Goal: Navigation & Orientation: Find specific page/section

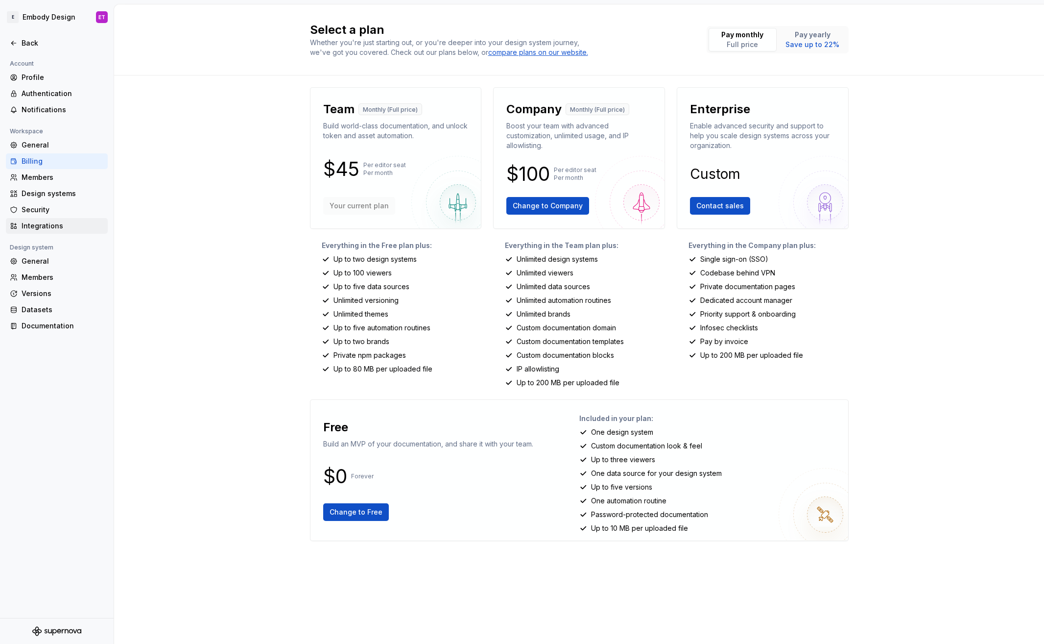
click at [52, 226] on div "Integrations" at bounding box center [63, 226] width 82 height 10
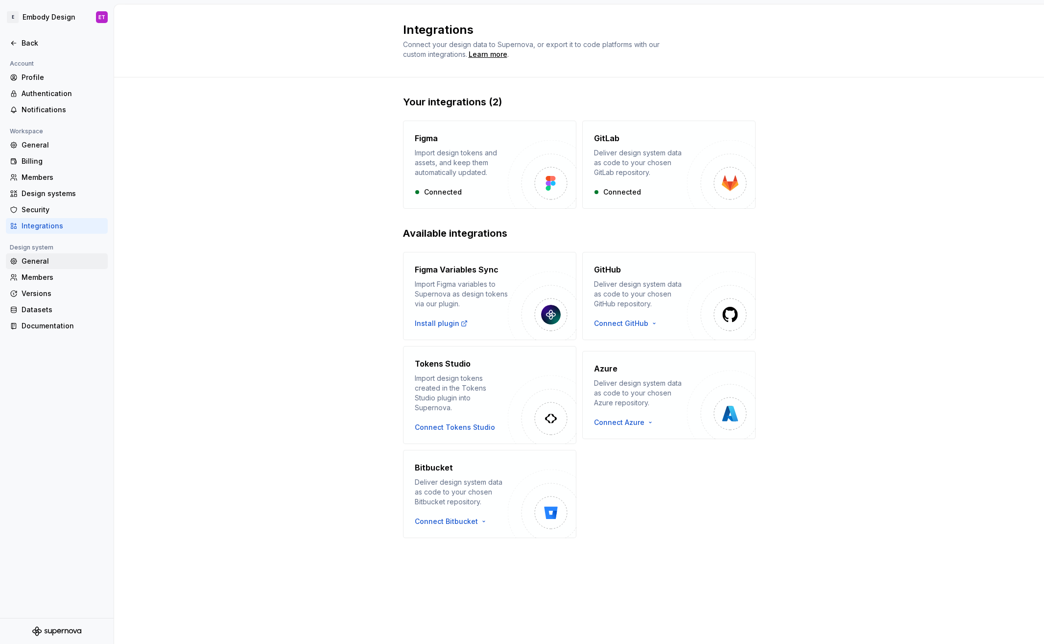
click at [57, 253] on div "General" at bounding box center [57, 261] width 102 height 16
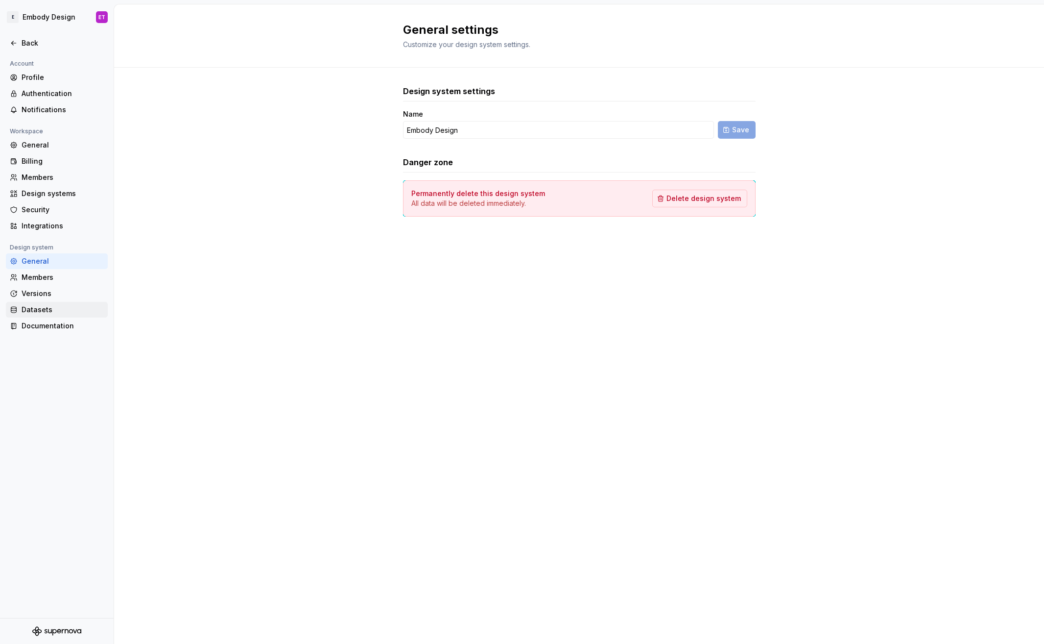
click at [47, 311] on div "Datasets" at bounding box center [63, 310] width 82 height 10
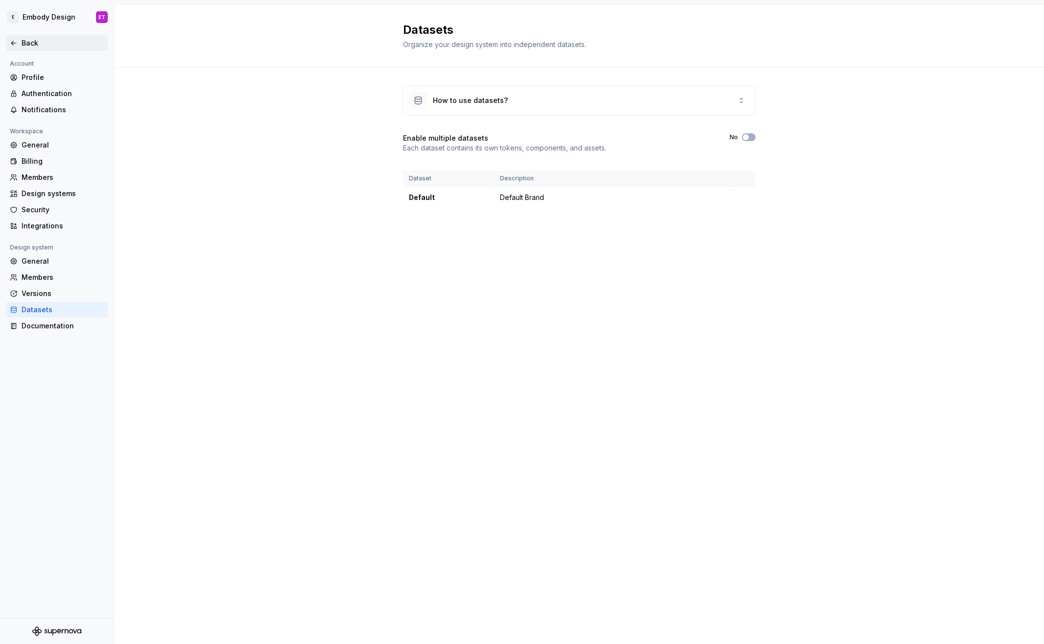
click at [37, 42] on div "Back" at bounding box center [63, 43] width 82 height 10
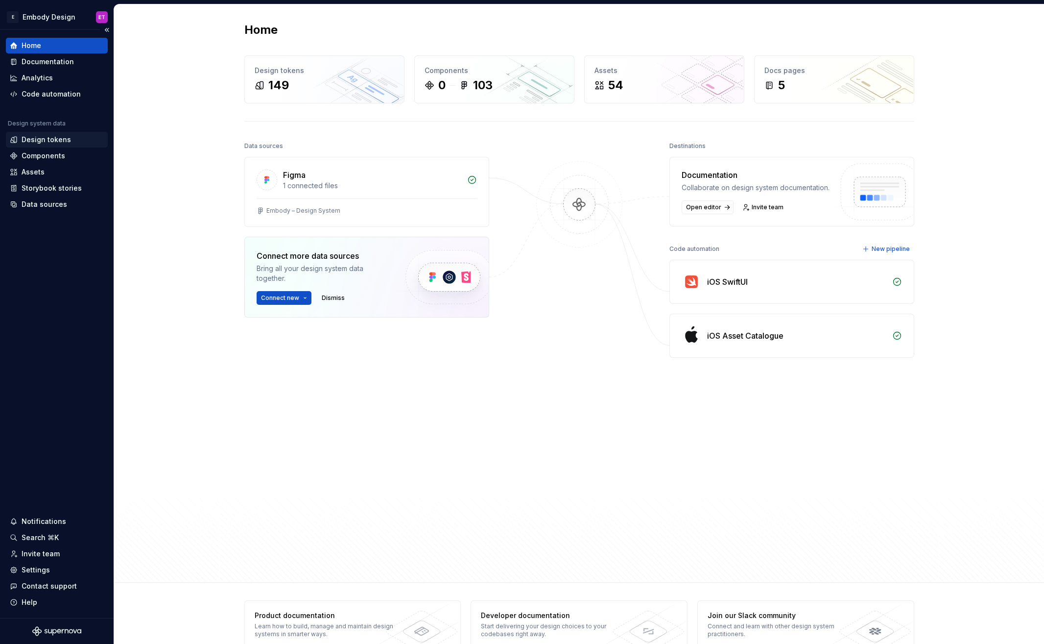
click at [59, 138] on div "Design tokens" at bounding box center [46, 140] width 49 height 10
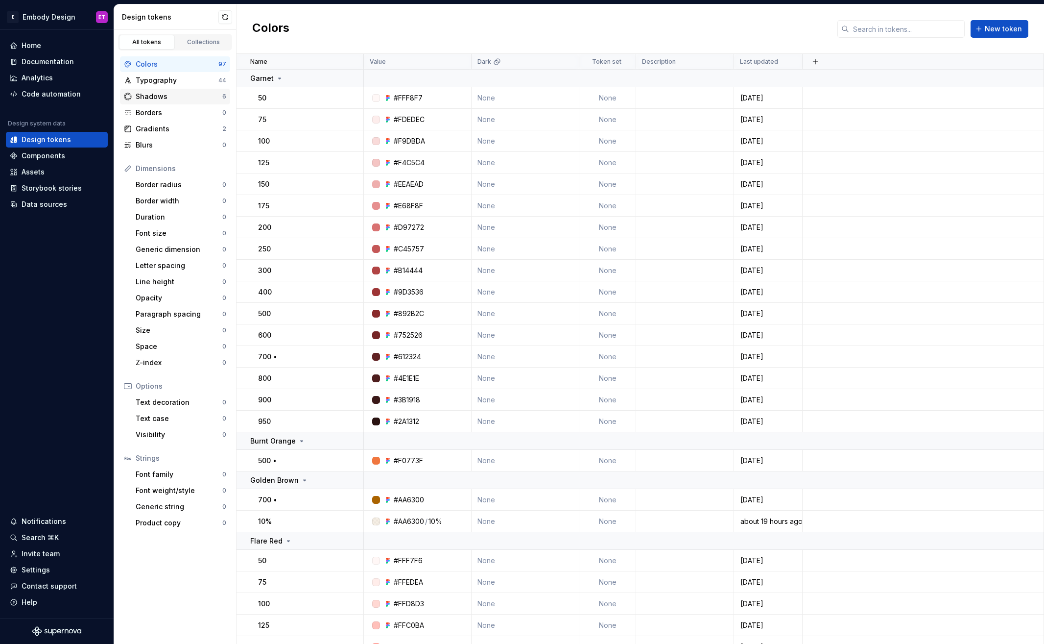
click at [155, 93] on div "Shadows" at bounding box center [179, 97] width 87 height 10
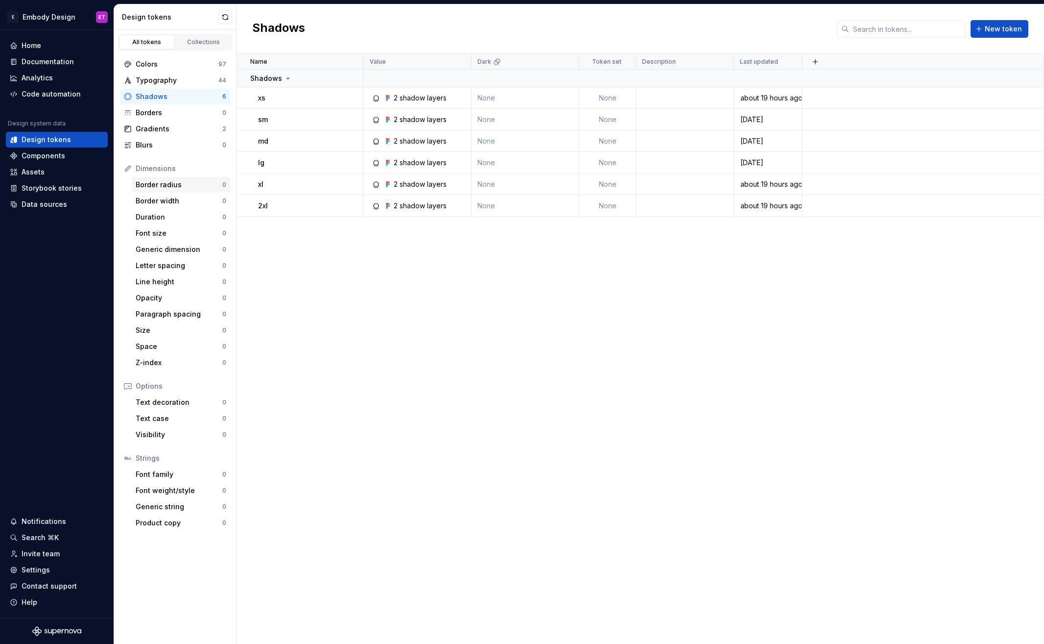
click at [166, 182] on div "Border radius" at bounding box center [179, 185] width 87 height 10
